Goal: Information Seeking & Learning: Learn about a topic

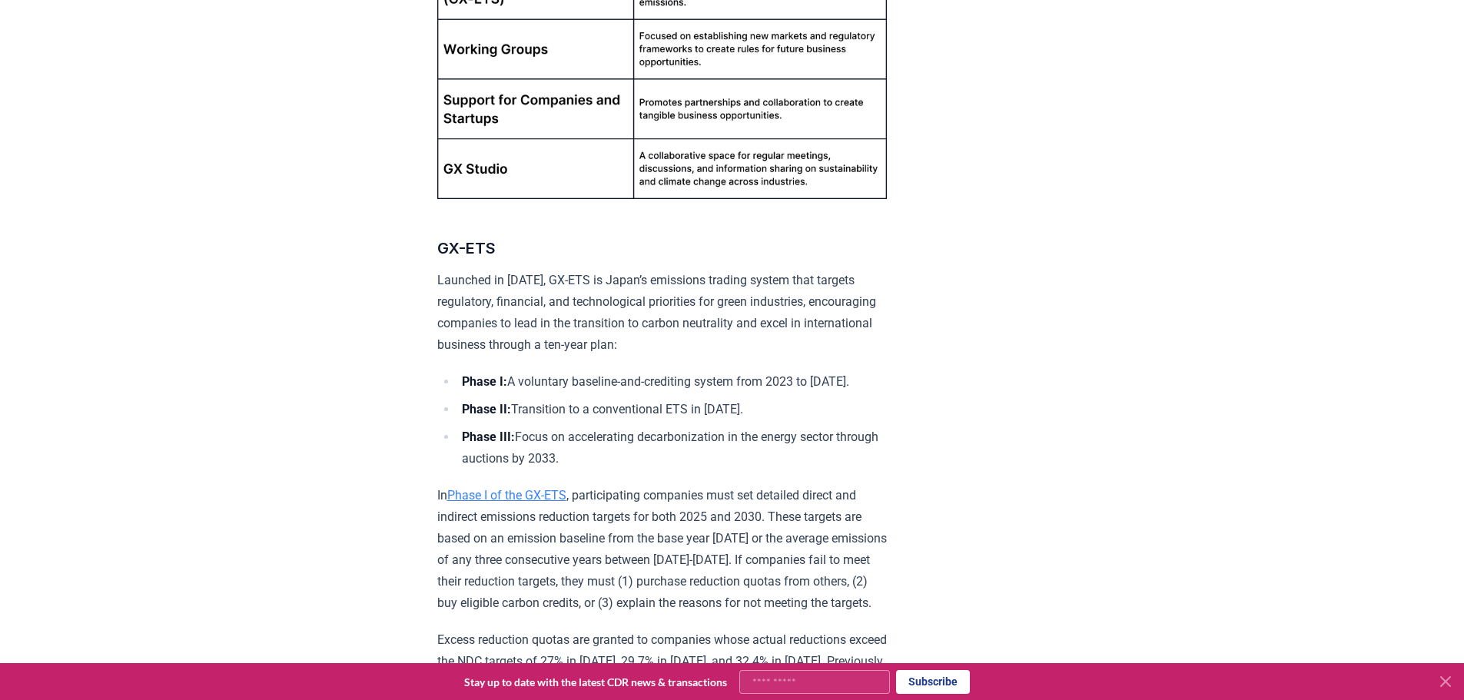
scroll to position [1356, 0]
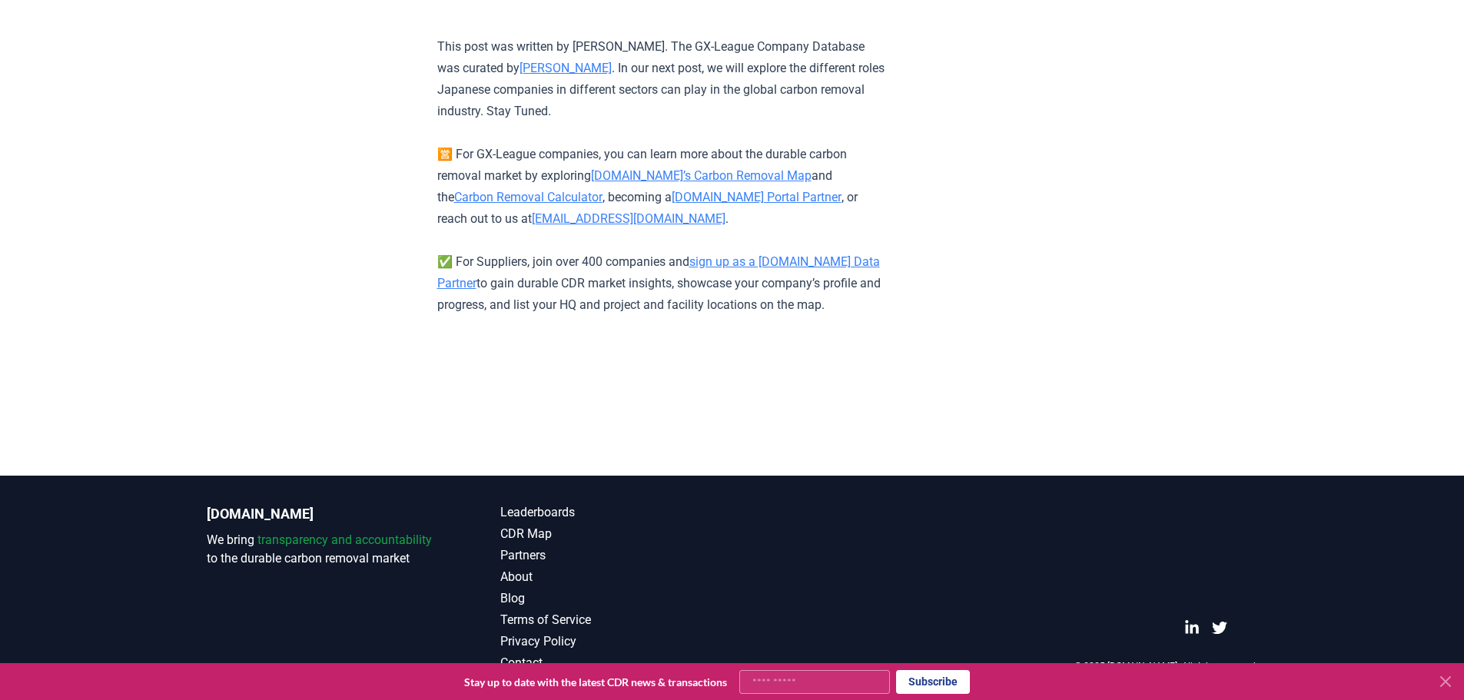
scroll to position [5903, 0]
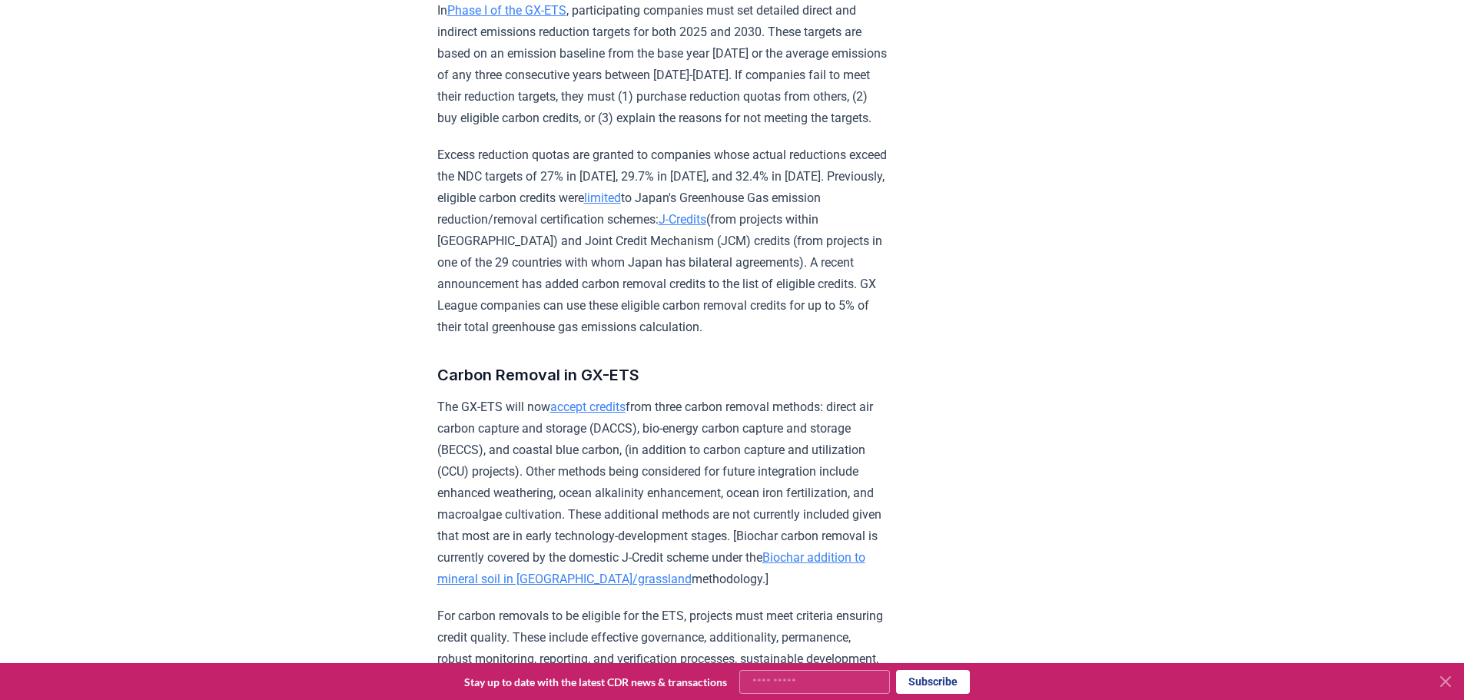
scroll to position [1867, 0]
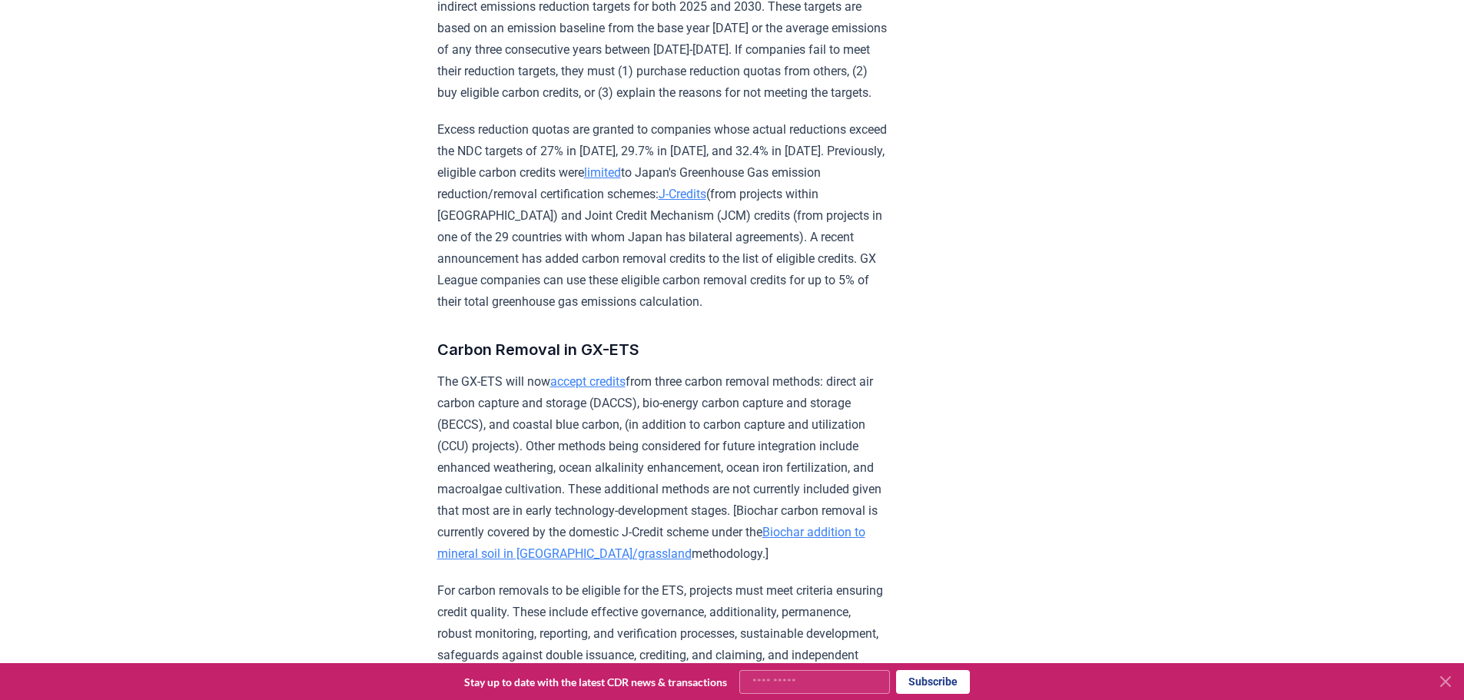
click at [702, 262] on p "Excess reduction quotas are granted to companies whose actual reductions exceed…" at bounding box center [662, 216] width 450 height 194
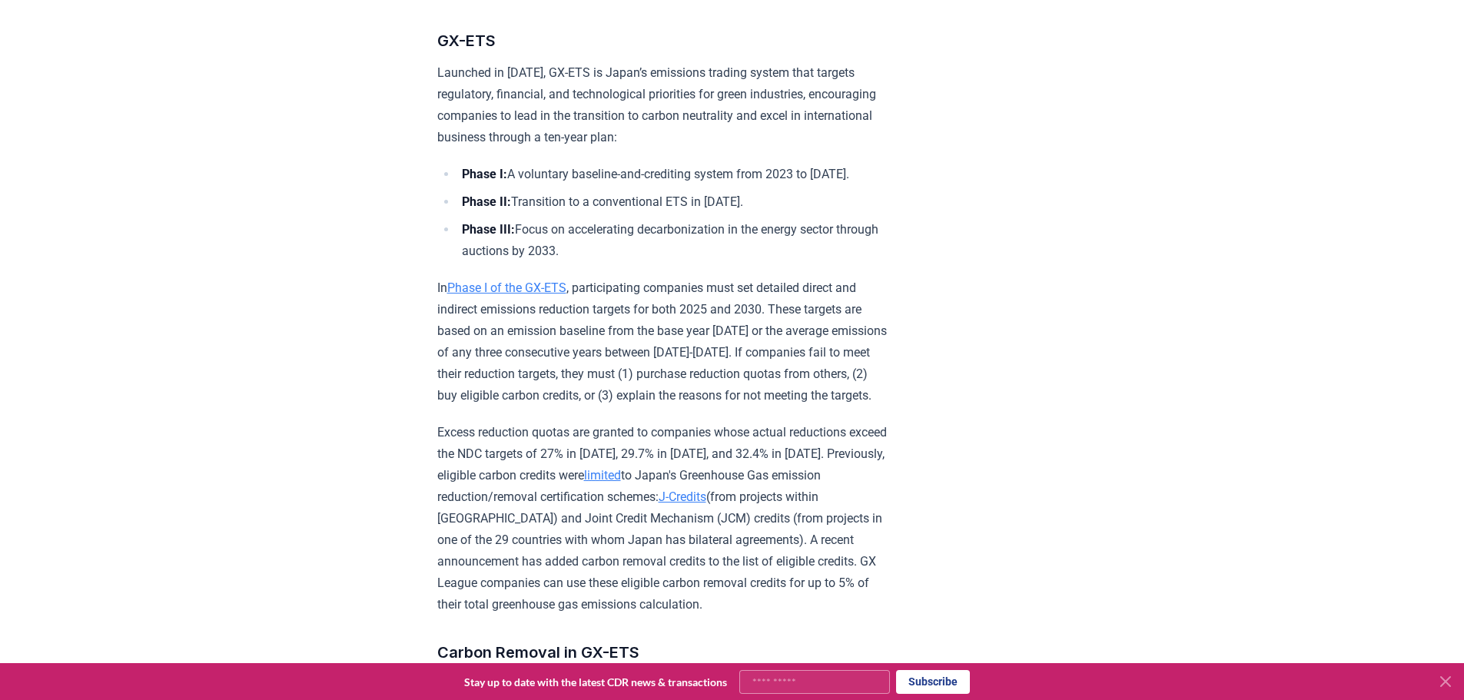
scroll to position [1749, 0]
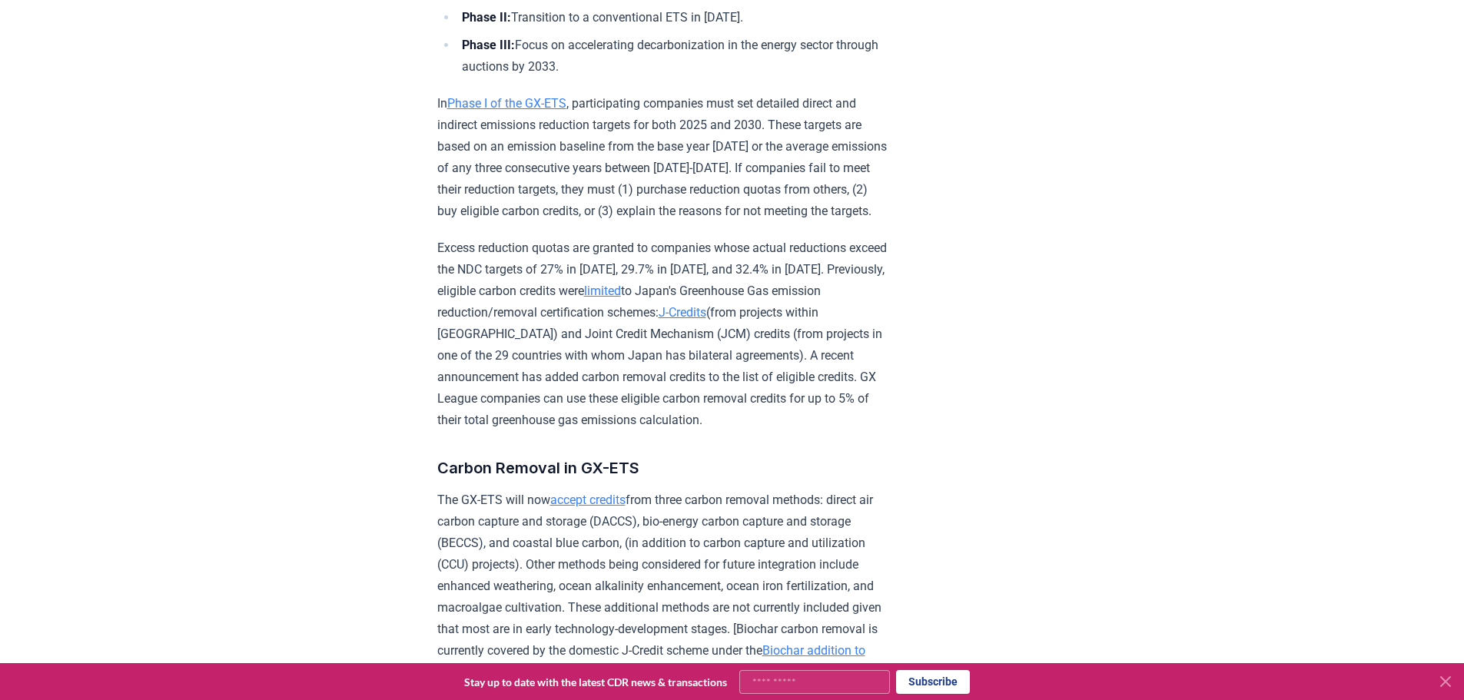
click at [608, 431] on p "Excess reduction quotas are granted to companies whose actual reductions exceed…" at bounding box center [662, 335] width 450 height 194
click at [613, 361] on p "Excess reduction quotas are granted to companies whose actual reductions exceed…" at bounding box center [662, 335] width 450 height 194
click at [759, 431] on p "Excess reduction quotas are granted to companies whose actual reductions exceed…" at bounding box center [662, 335] width 450 height 194
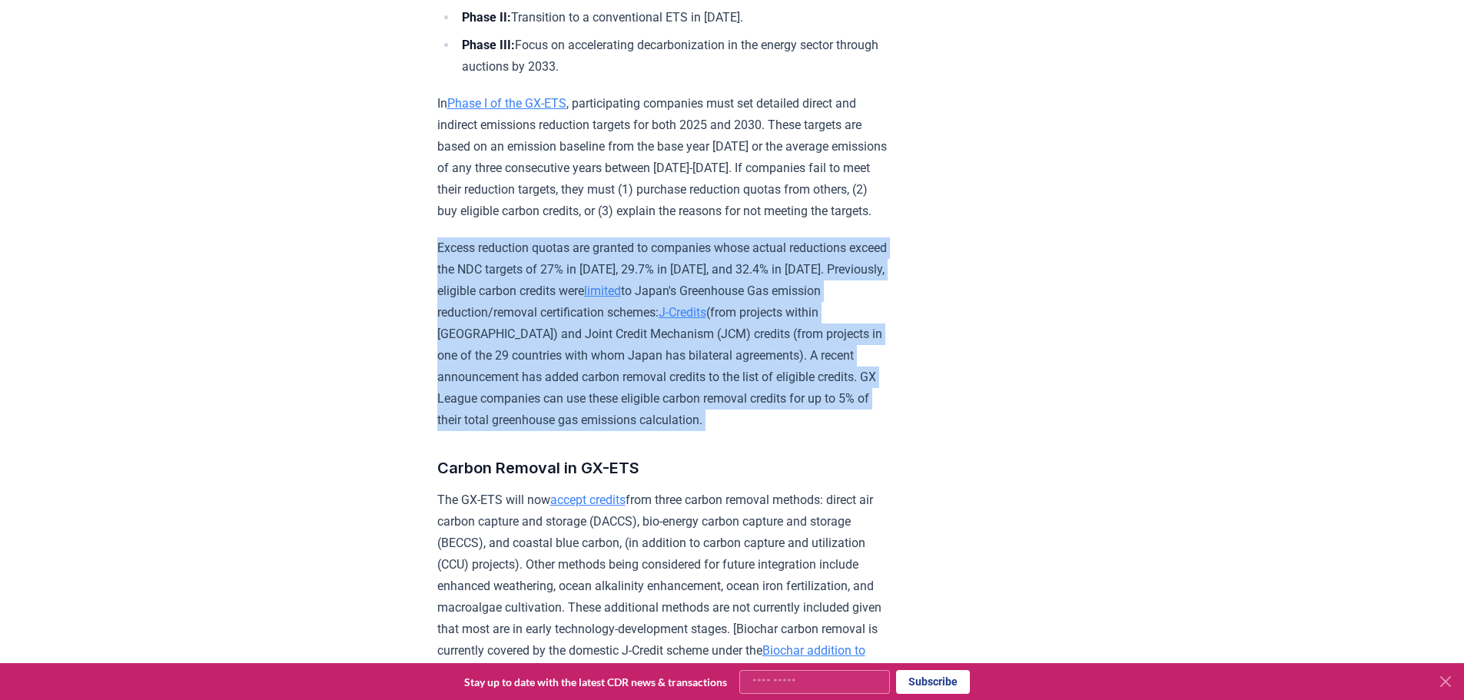
click at [759, 431] on p "Excess reduction quotas are granted to companies whose actual reductions exceed…" at bounding box center [662, 335] width 450 height 194
click at [738, 431] on p "Excess reduction quotas are granted to companies whose actual reductions exceed…" at bounding box center [662, 335] width 450 height 194
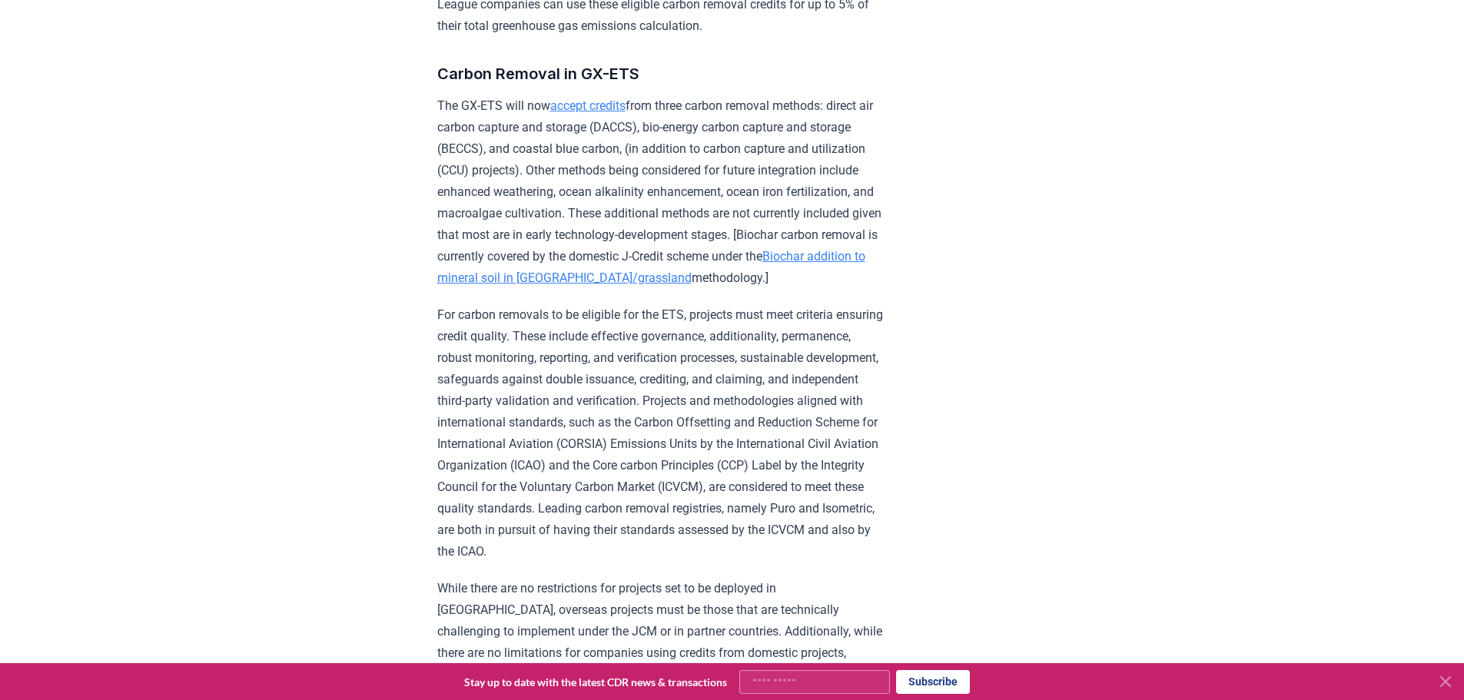
scroll to position [2144, 0]
click at [660, 462] on p "For carbon removals to be eligible for the ETS, projects must meet criteria ens…" at bounding box center [662, 433] width 450 height 258
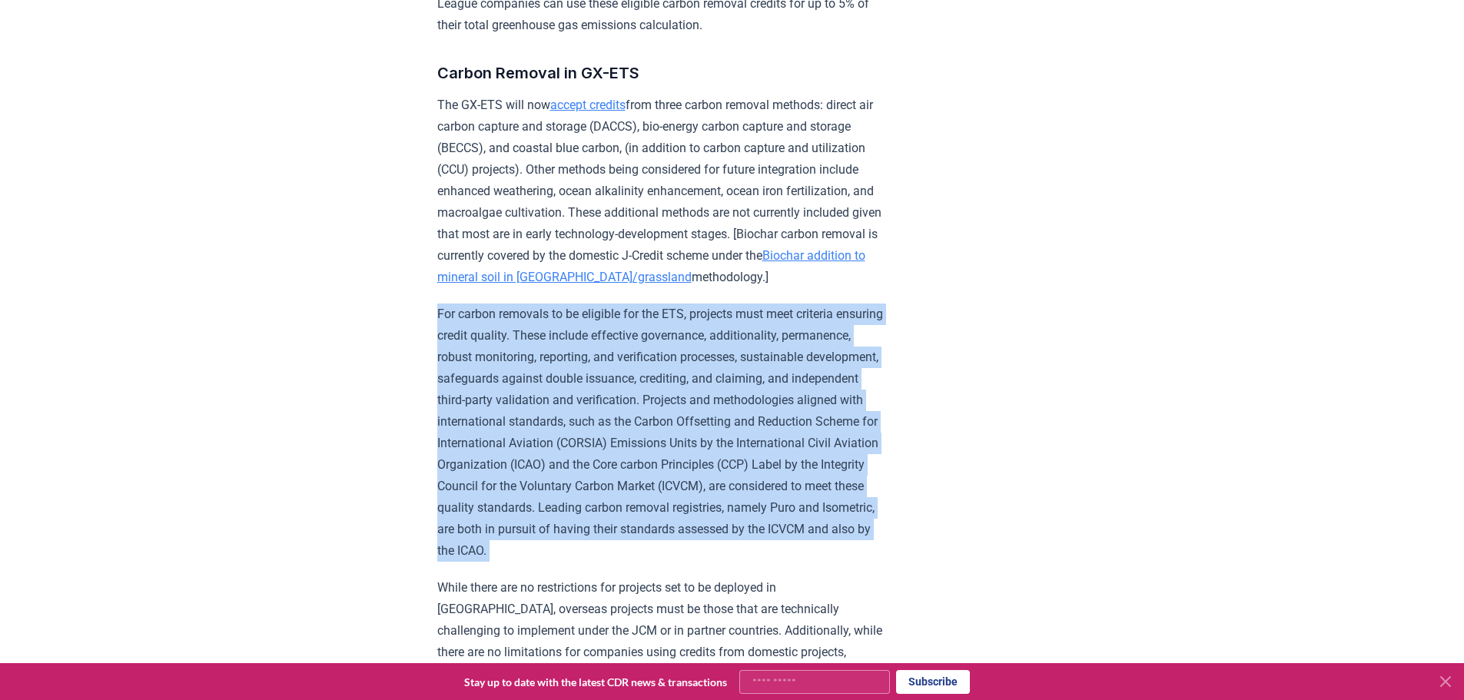
click at [660, 462] on p "For carbon removals to be eligible for the ETS, projects must meet criteria ens…" at bounding box center [662, 433] width 450 height 258
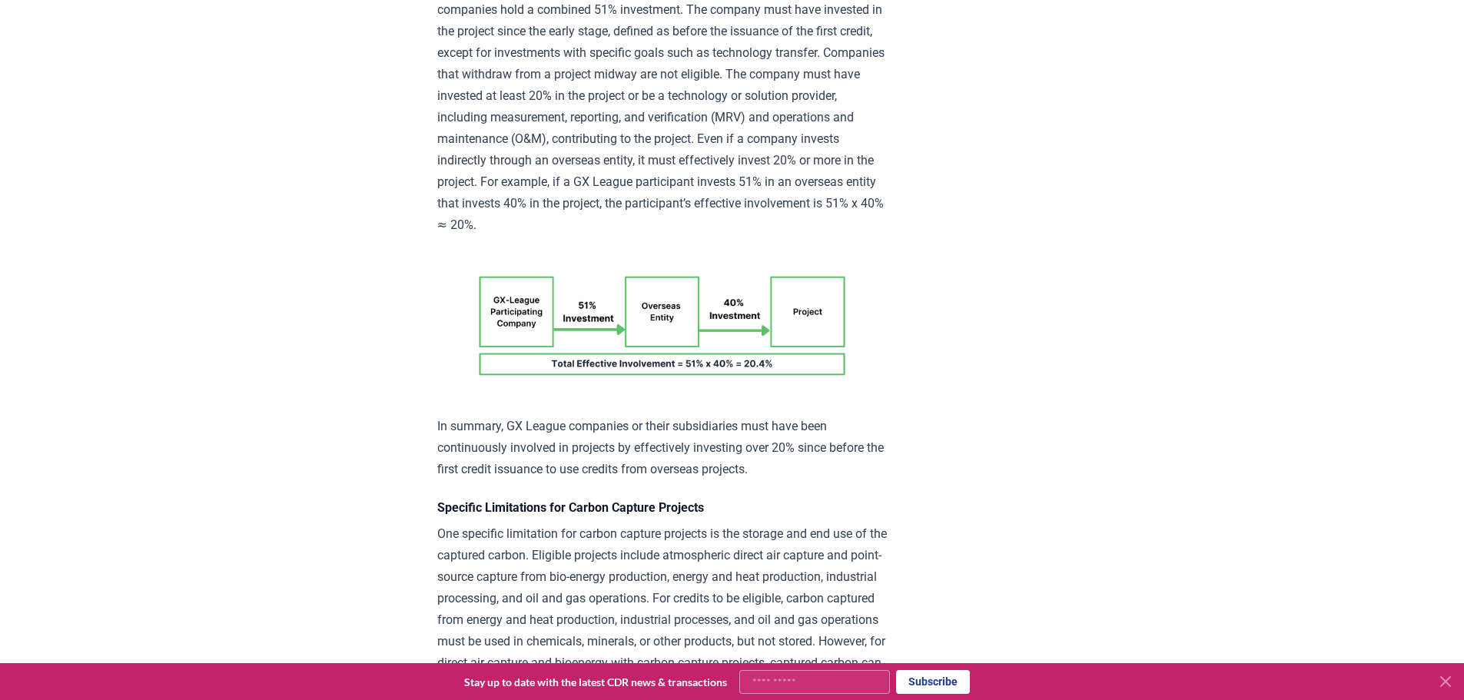
scroll to position [2915, 0]
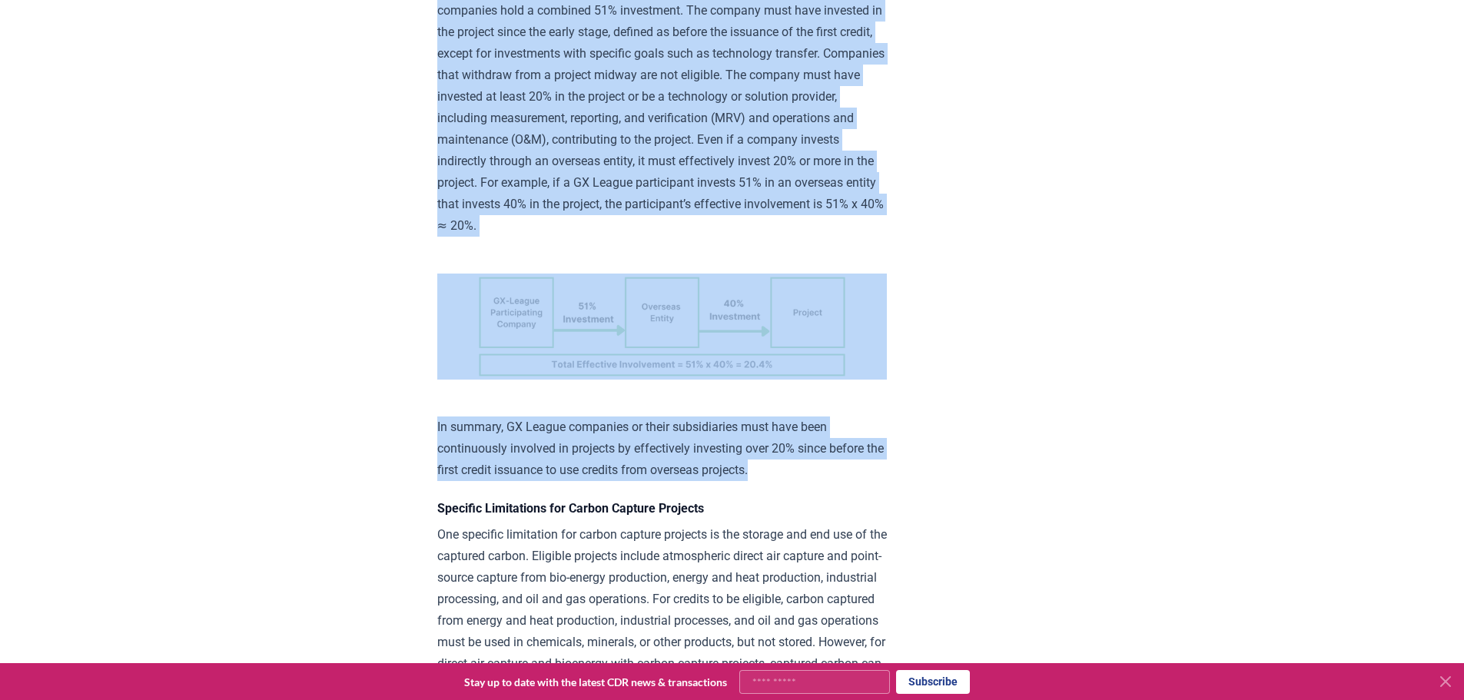
drag, startPoint x: 438, startPoint y: 18, endPoint x: 839, endPoint y: 542, distance: 659.1
click at [839, 542] on div "A post by [PERSON_NAME] . Cover Image: DALL-E The inclusion of CDR in [GEOGRAPH…" at bounding box center [662, 240] width 450 height 5978
copy div "Loremips dol SIT Ametcons Adipisc Elits Doeiu, tem IN-Utlabo etdolor magnaal en…"
